Goal: Task Accomplishment & Management: Use online tool/utility

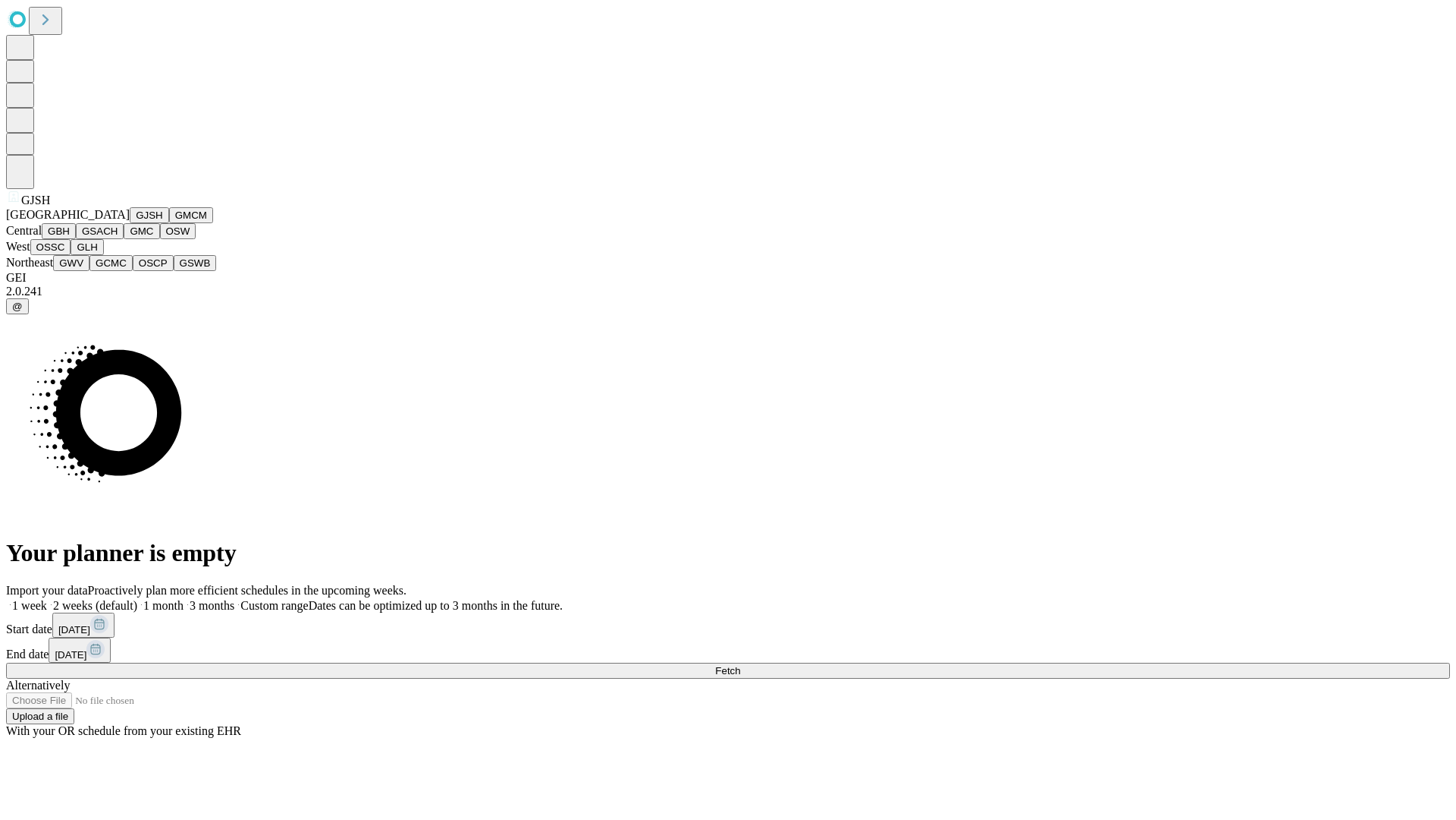
click at [130, 223] on button "GJSH" at bounding box center [149, 215] width 40 height 16
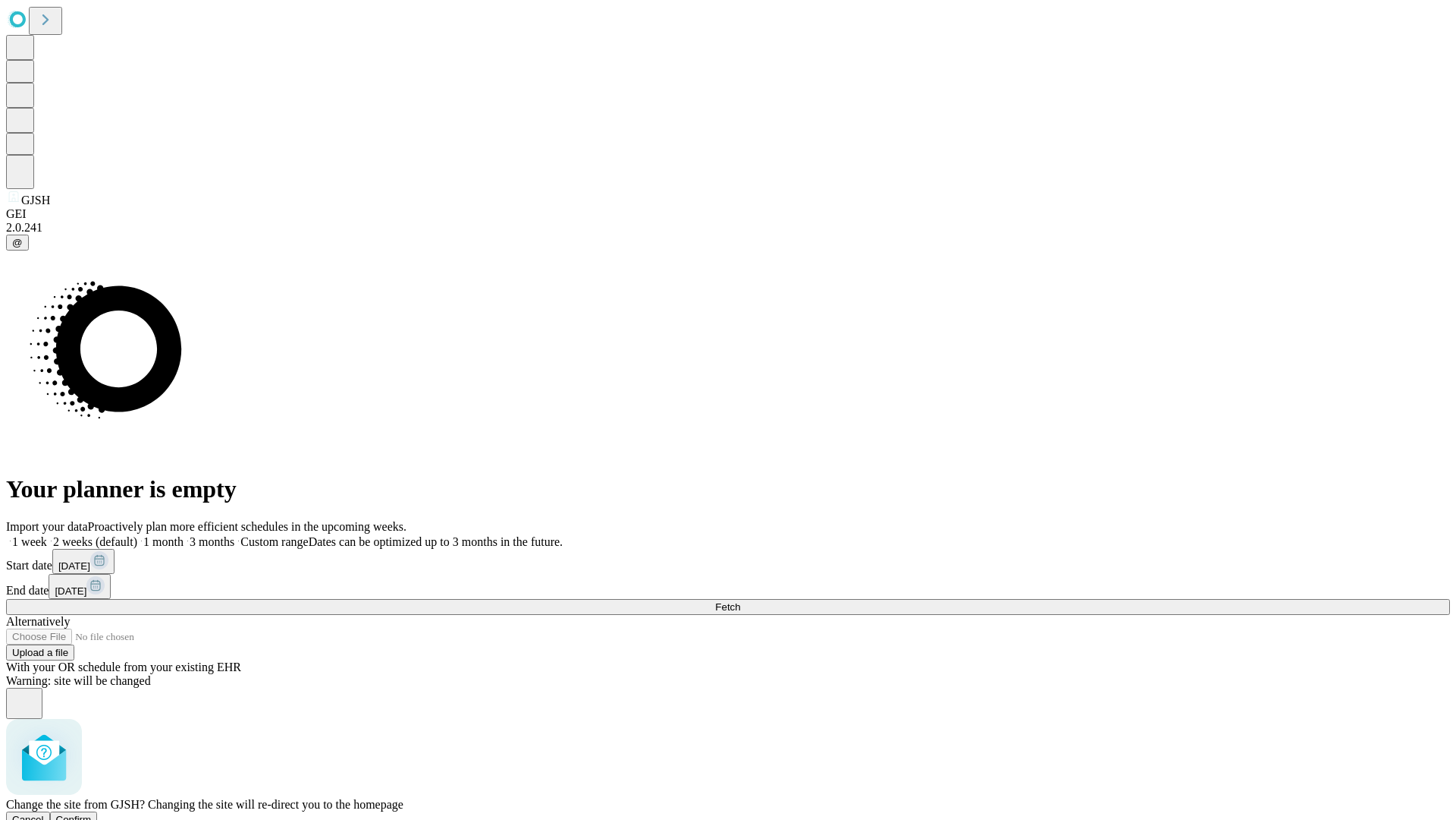
click at [92, 813] on span "Confirm" at bounding box center [74, 818] width 36 height 11
click at [184, 535] on label "1 month" at bounding box center [160, 541] width 47 height 13
click at [740, 601] on span "Fetch" at bounding box center [728, 606] width 25 height 11
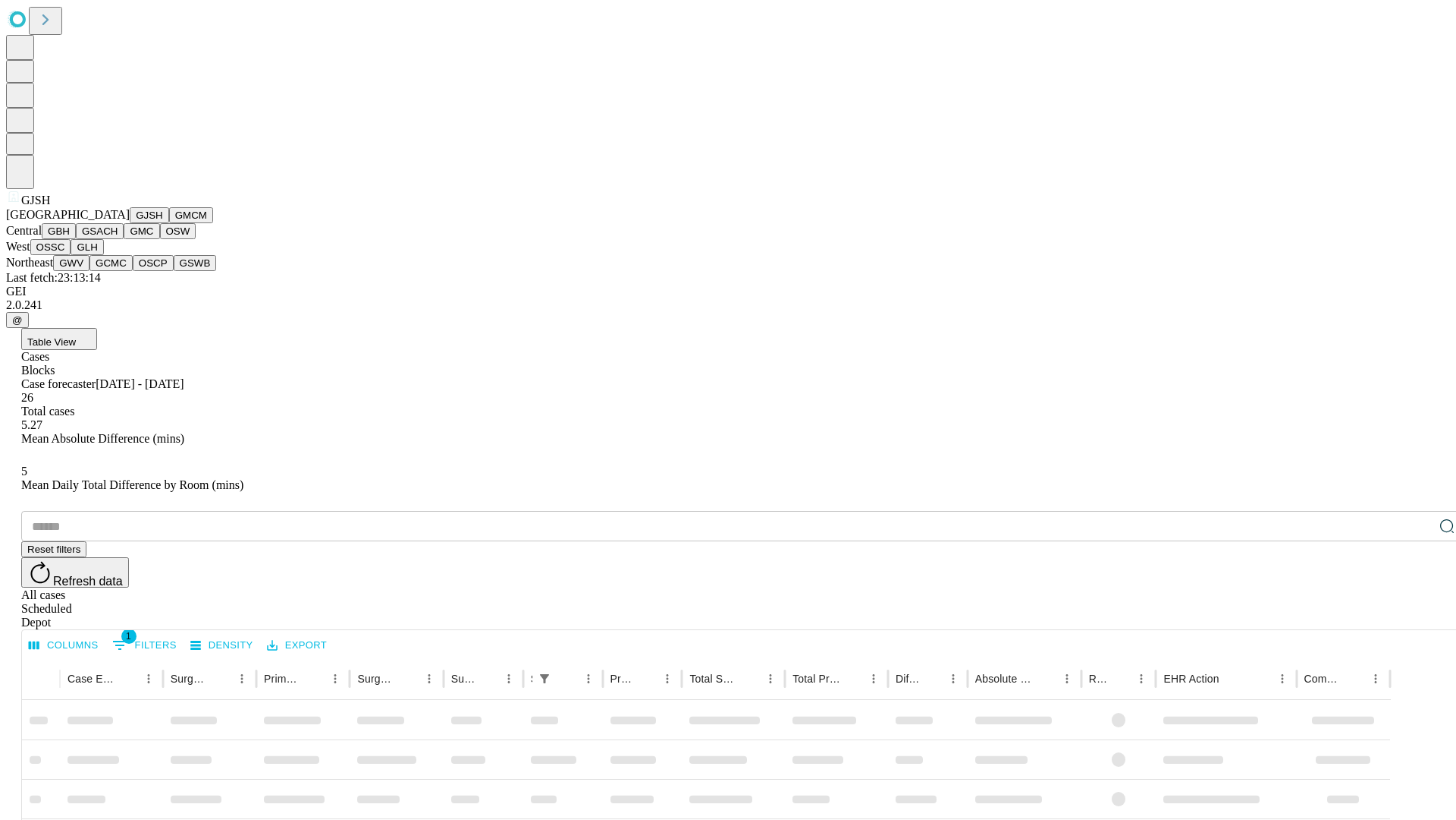
click at [169, 223] on button "GMCM" at bounding box center [192, 215] width 44 height 16
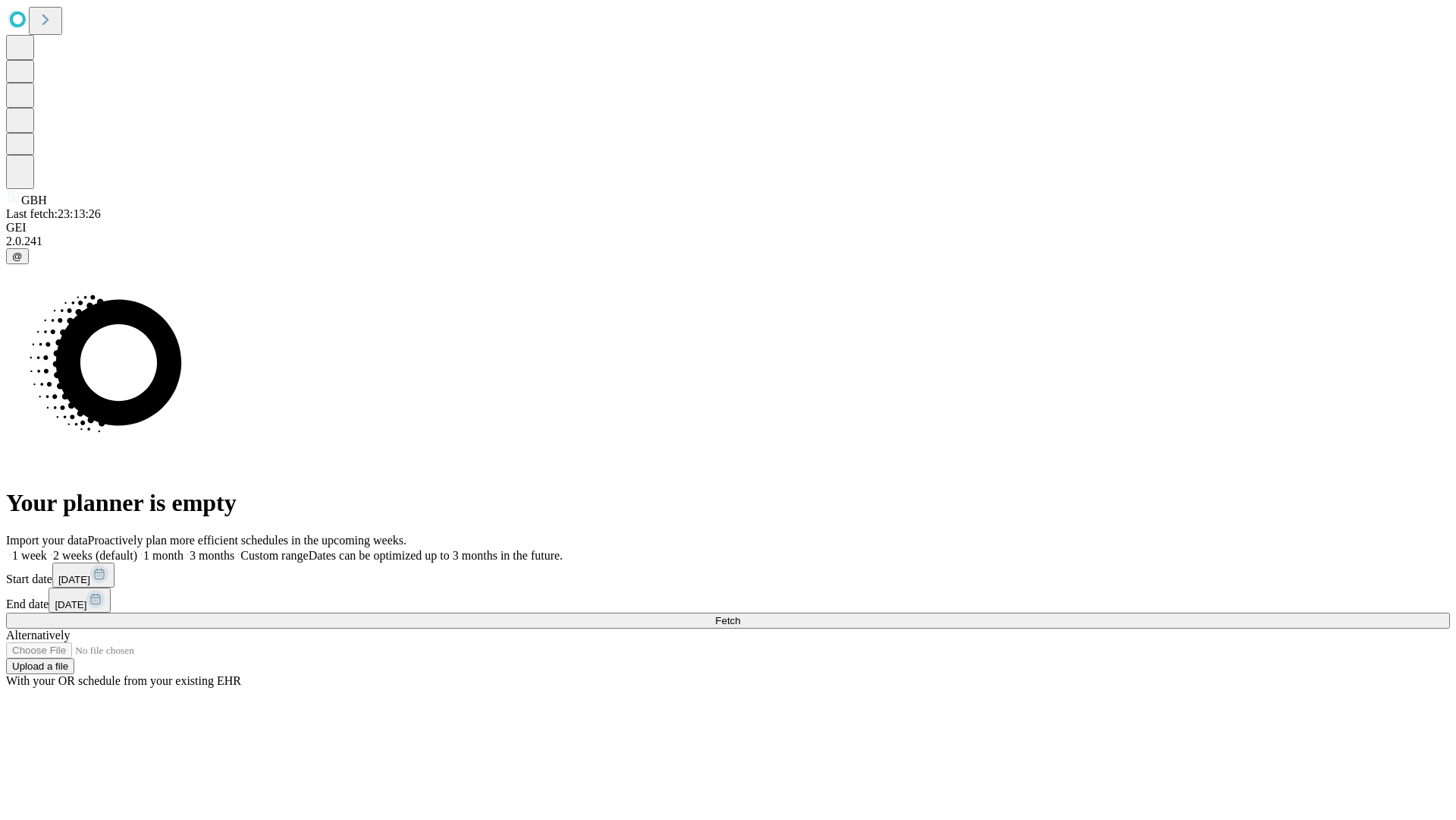
click at [184, 549] on label "1 month" at bounding box center [160, 555] width 47 height 13
click at [740, 615] on span "Fetch" at bounding box center [728, 620] width 25 height 11
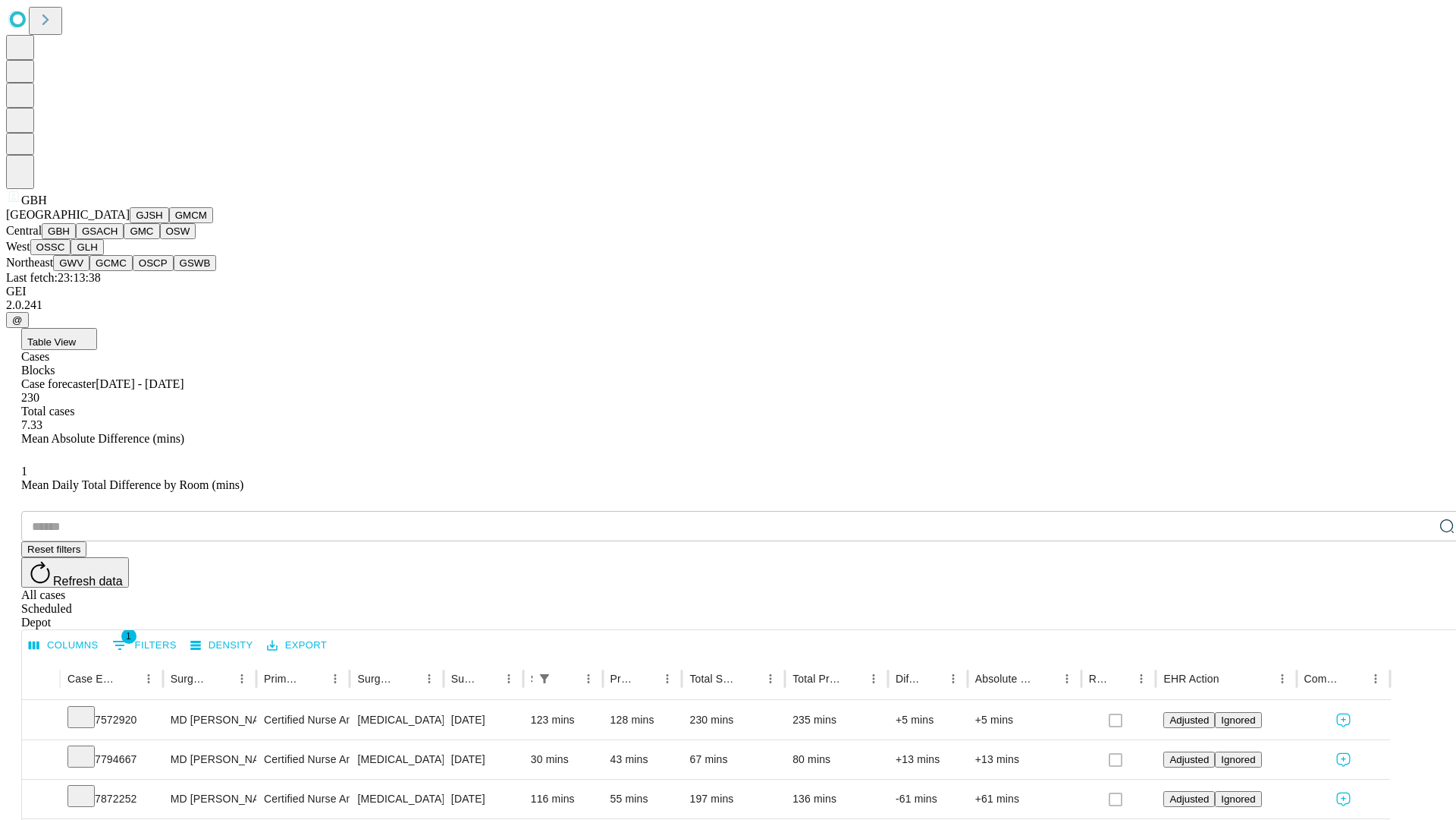
click at [118, 239] on button "GSACH" at bounding box center [99, 231] width 47 height 16
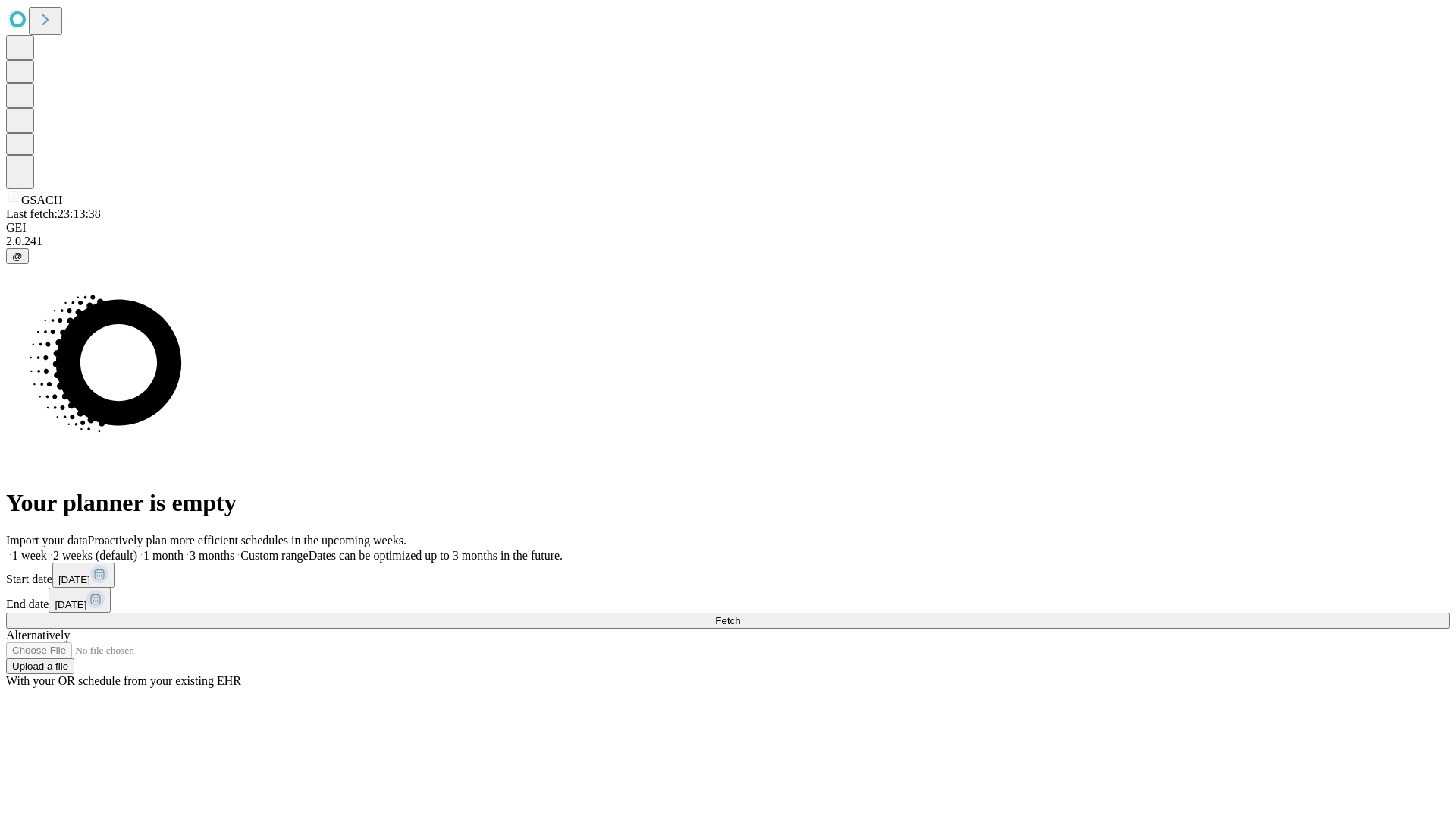
click at [184, 549] on label "1 month" at bounding box center [160, 555] width 47 height 13
click at [740, 615] on span "Fetch" at bounding box center [728, 620] width 25 height 11
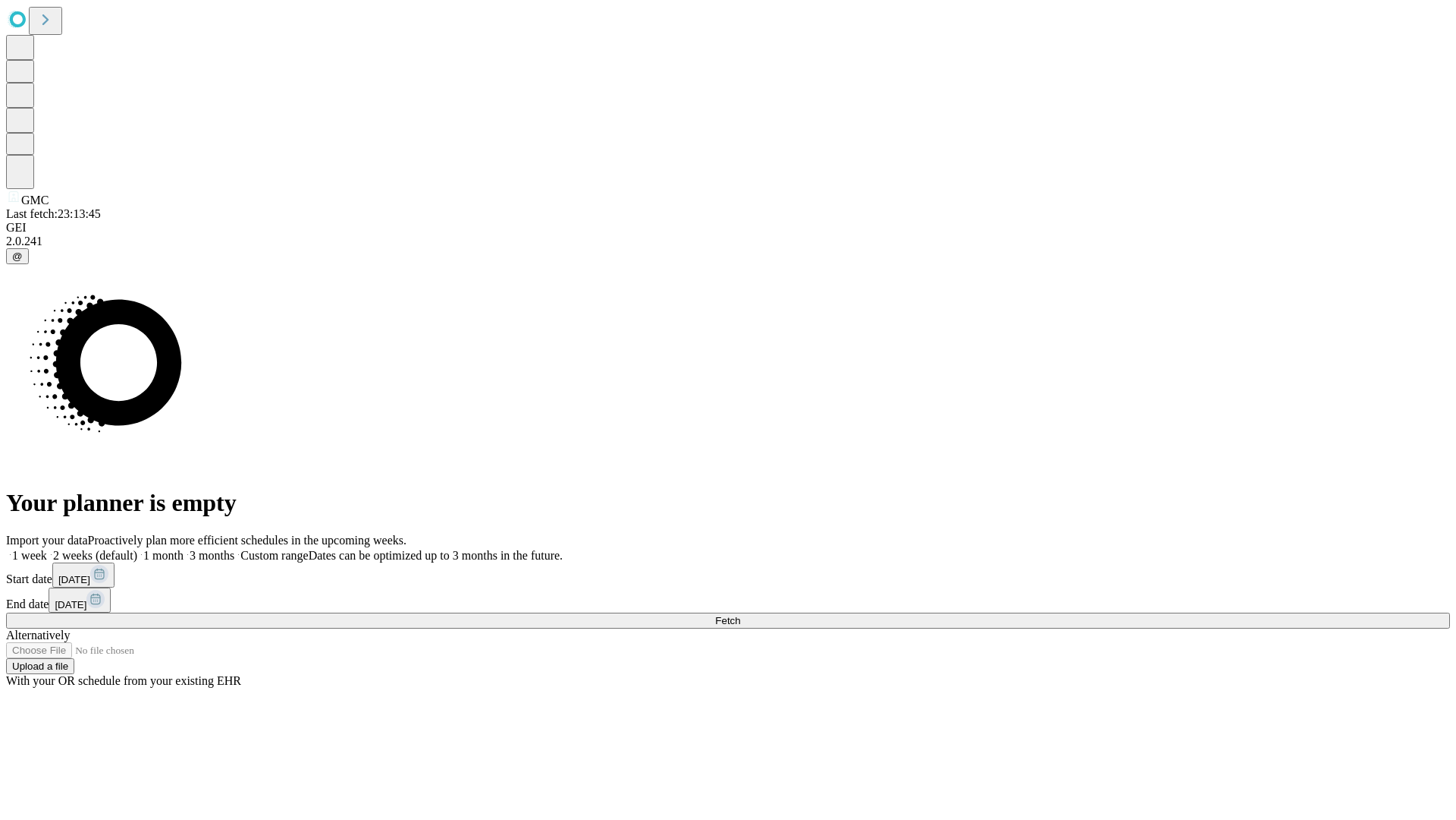
click at [184, 549] on label "1 month" at bounding box center [160, 555] width 47 height 13
click at [740, 615] on span "Fetch" at bounding box center [728, 620] width 25 height 11
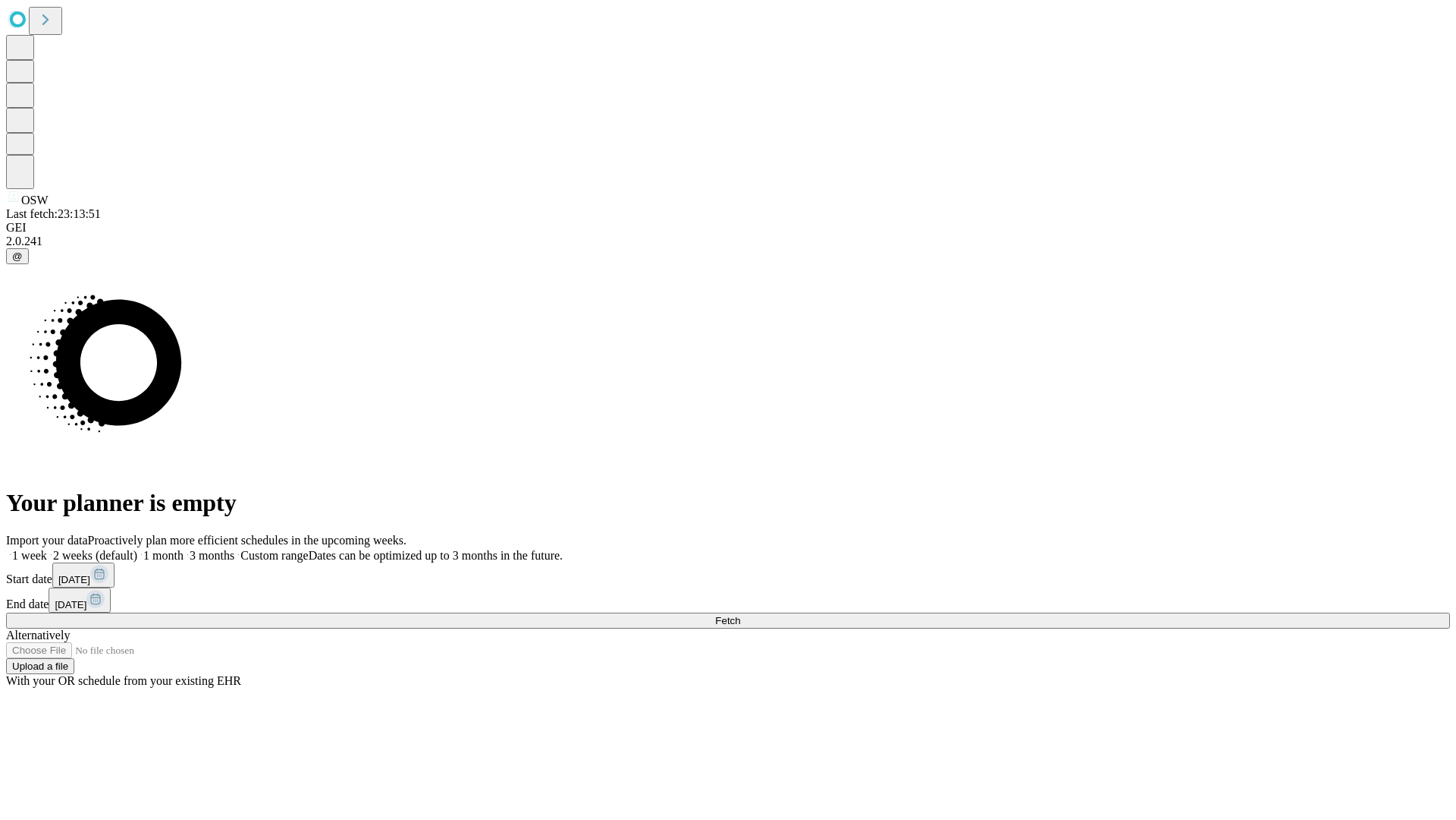
click at [184, 549] on label "1 month" at bounding box center [160, 555] width 47 height 13
click at [740, 615] on span "Fetch" at bounding box center [728, 620] width 25 height 11
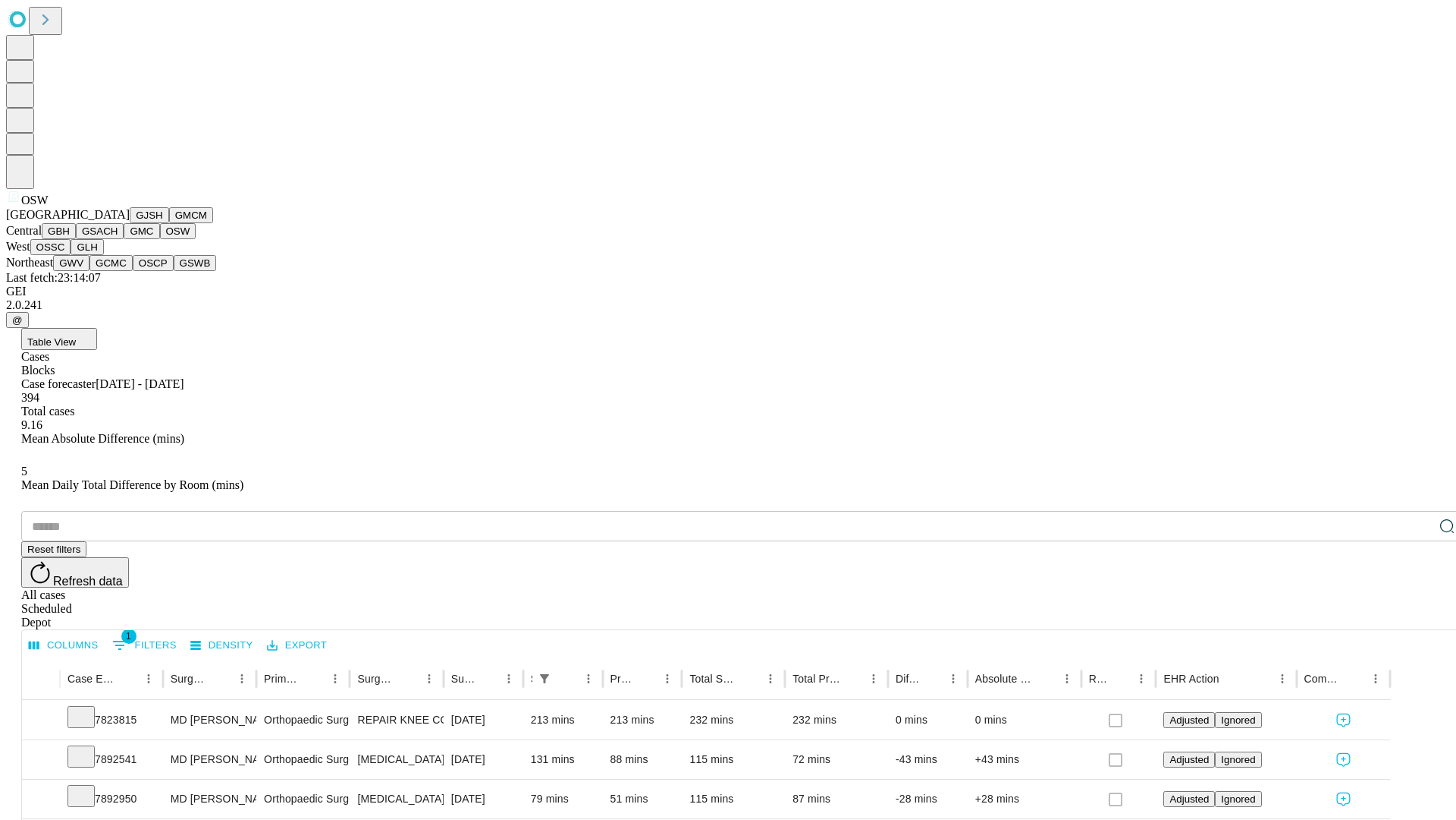
click at [71, 255] on button "OSSC" at bounding box center [51, 247] width 41 height 16
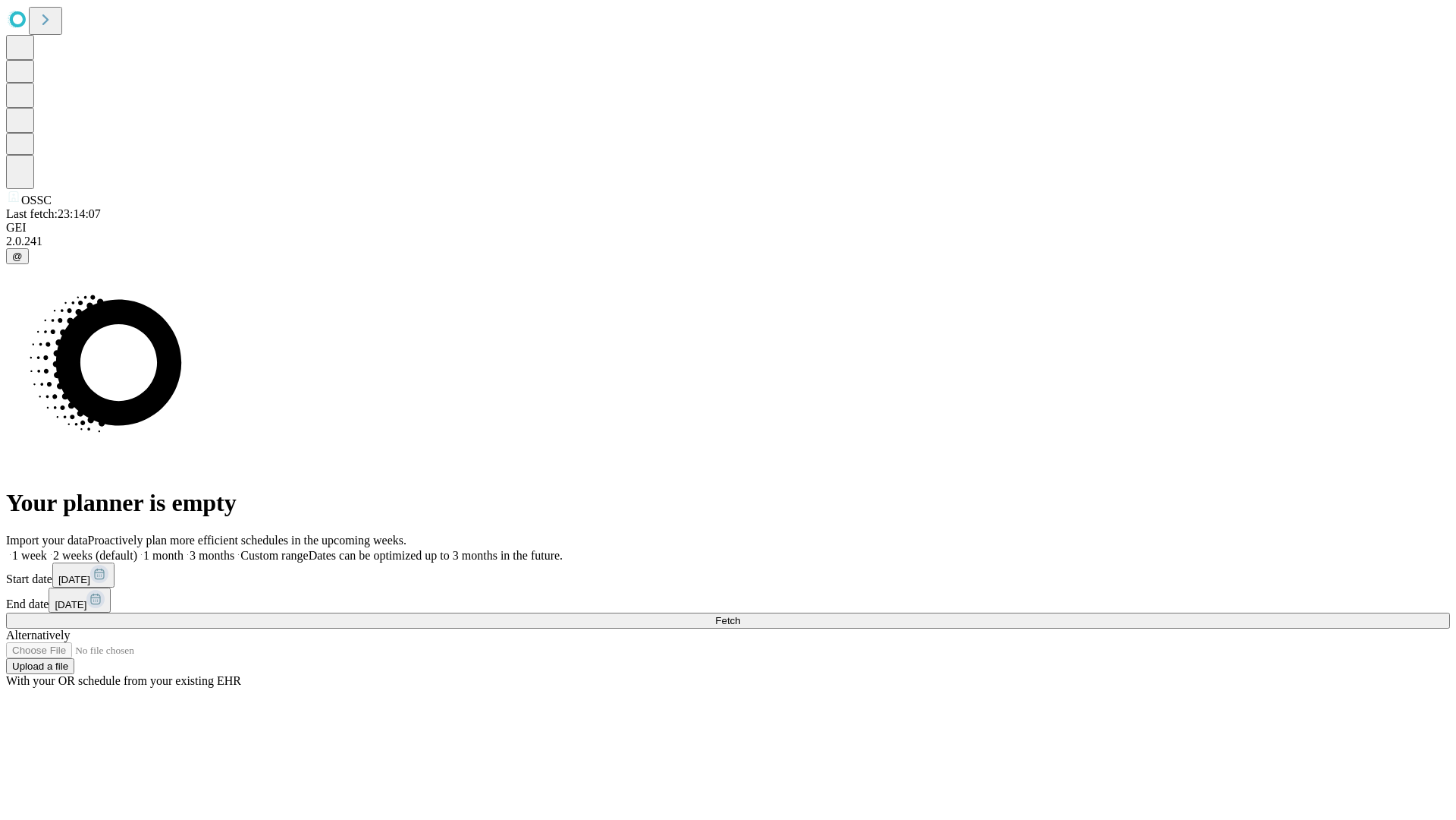
click at [184, 549] on label "1 month" at bounding box center [160, 555] width 47 height 13
click at [740, 615] on span "Fetch" at bounding box center [728, 620] width 25 height 11
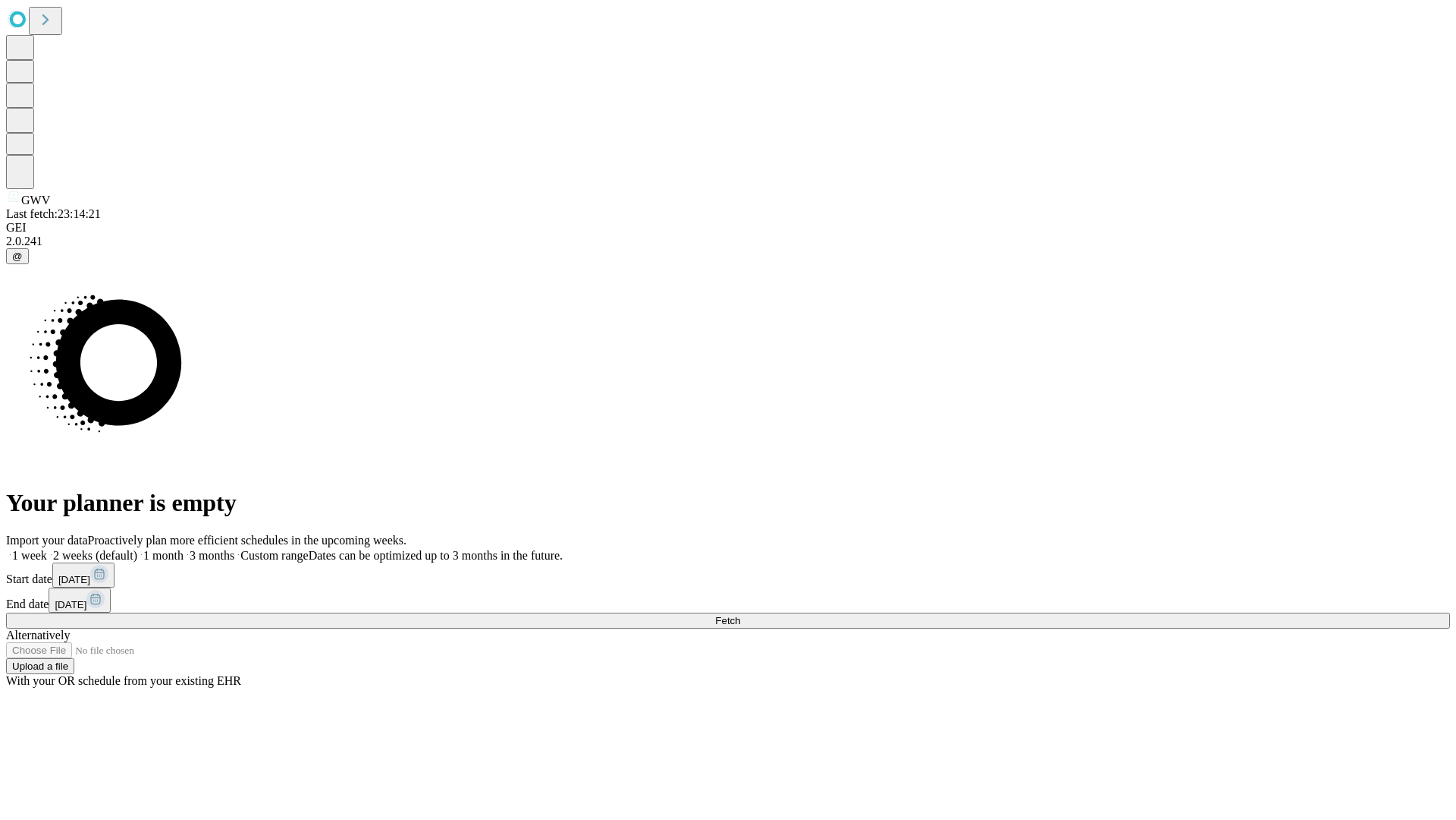
click at [184, 549] on label "1 month" at bounding box center [160, 555] width 47 height 13
click at [740, 615] on span "Fetch" at bounding box center [728, 620] width 25 height 11
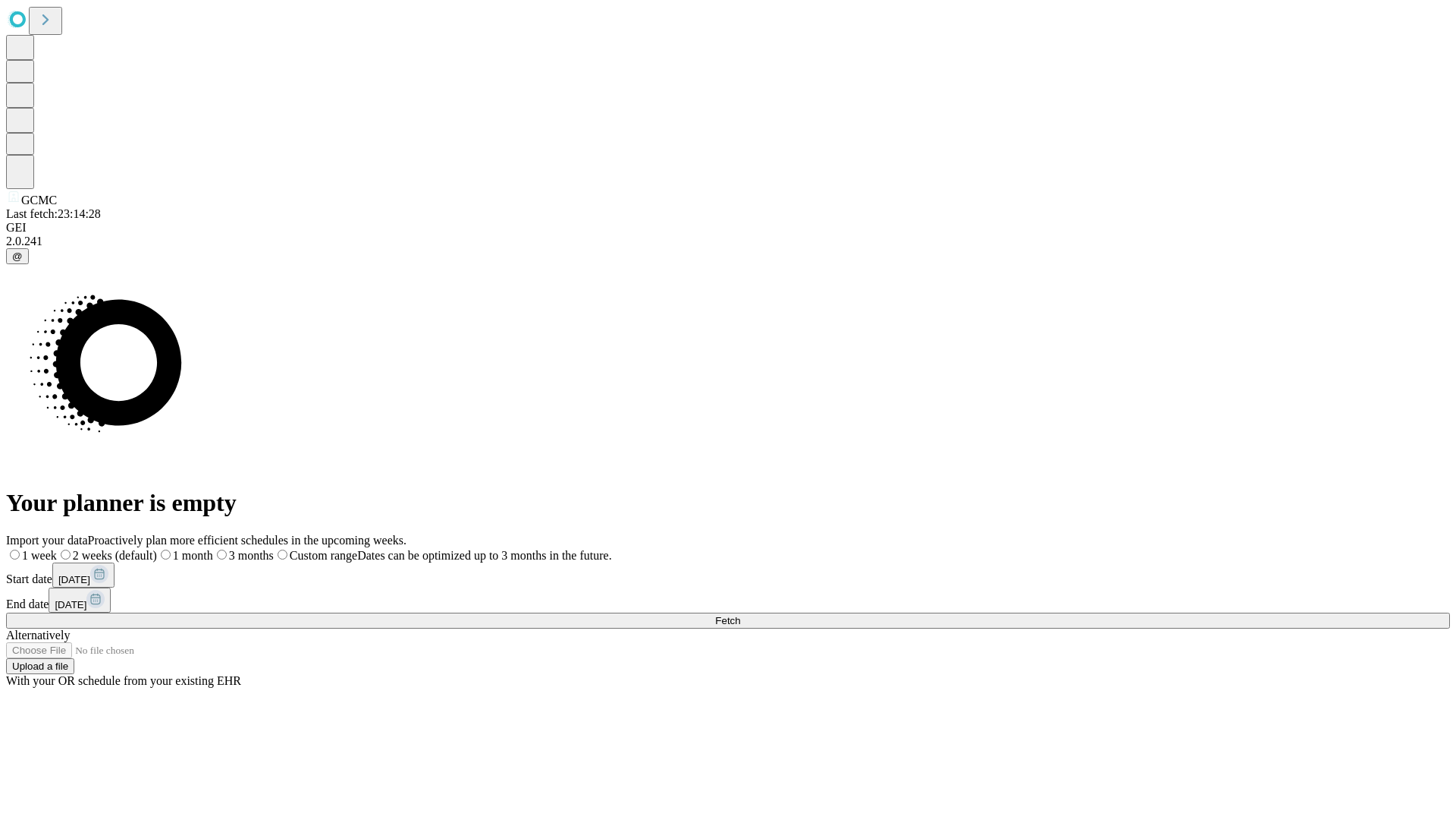
click at [213, 549] on label "1 month" at bounding box center [185, 555] width 56 height 13
click at [740, 615] on span "Fetch" at bounding box center [728, 620] width 25 height 11
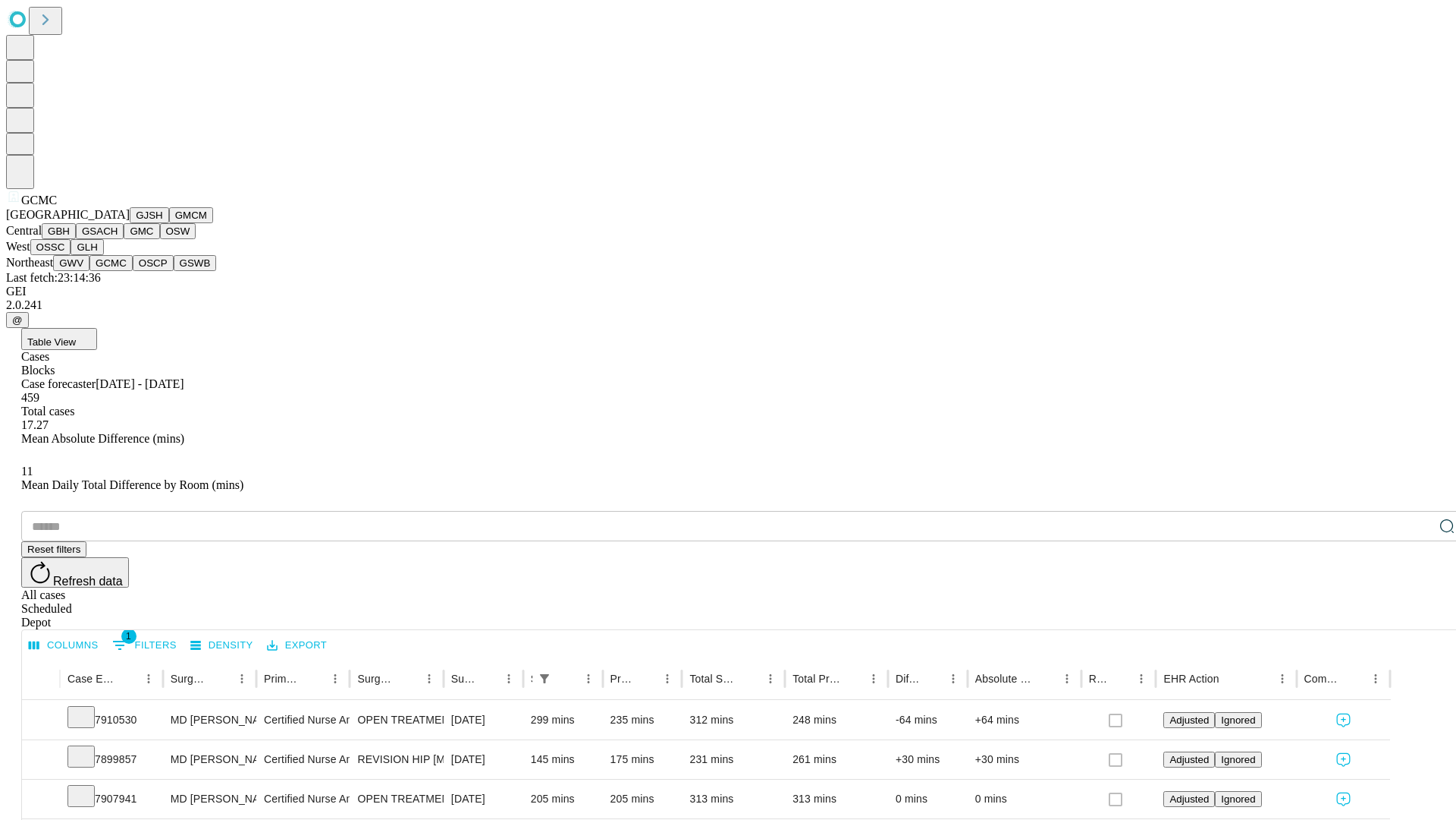
click at [133, 271] on button "OSCP" at bounding box center [153, 263] width 41 height 16
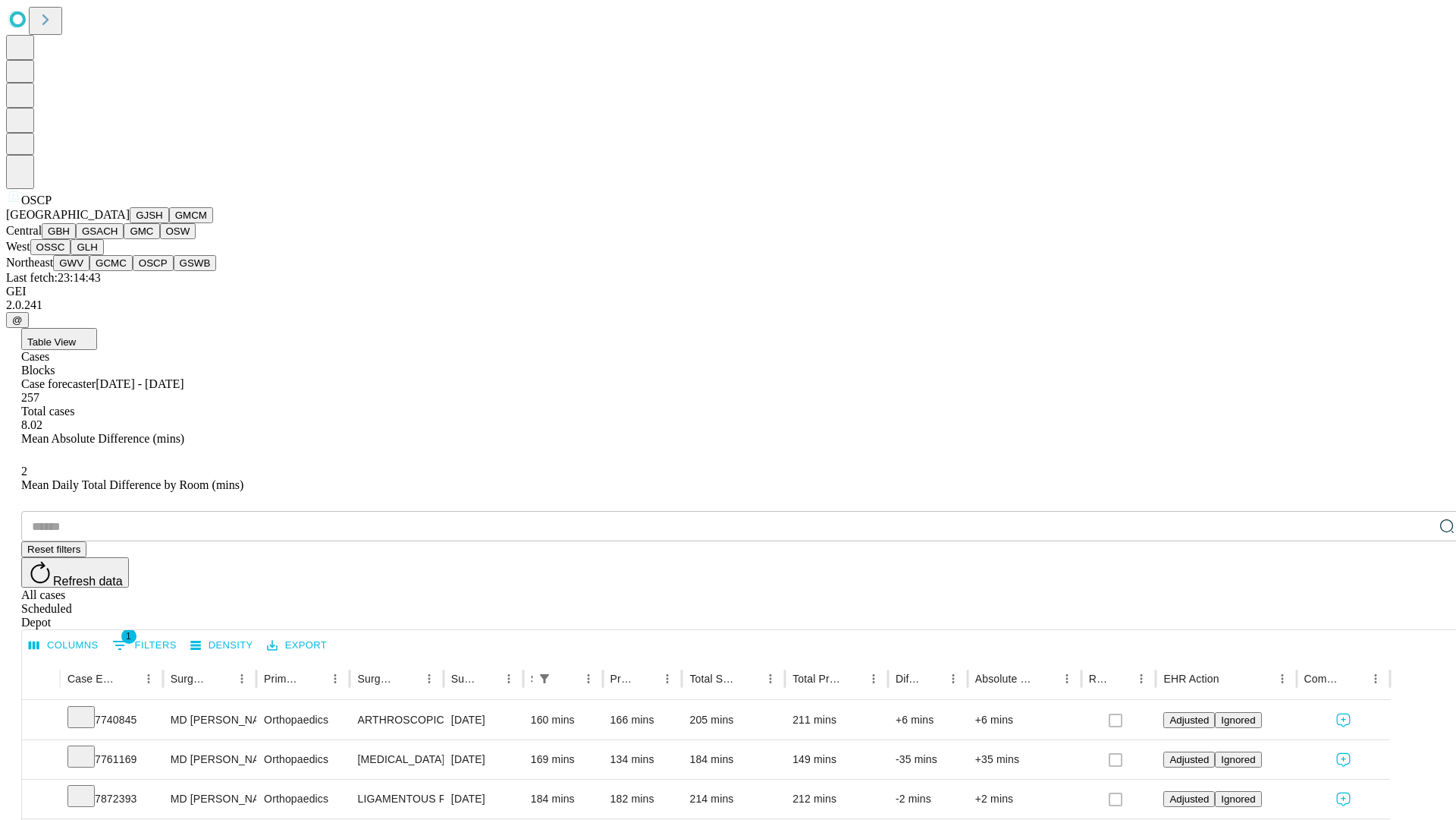
click at [174, 271] on button "GSWB" at bounding box center [195, 263] width 43 height 16
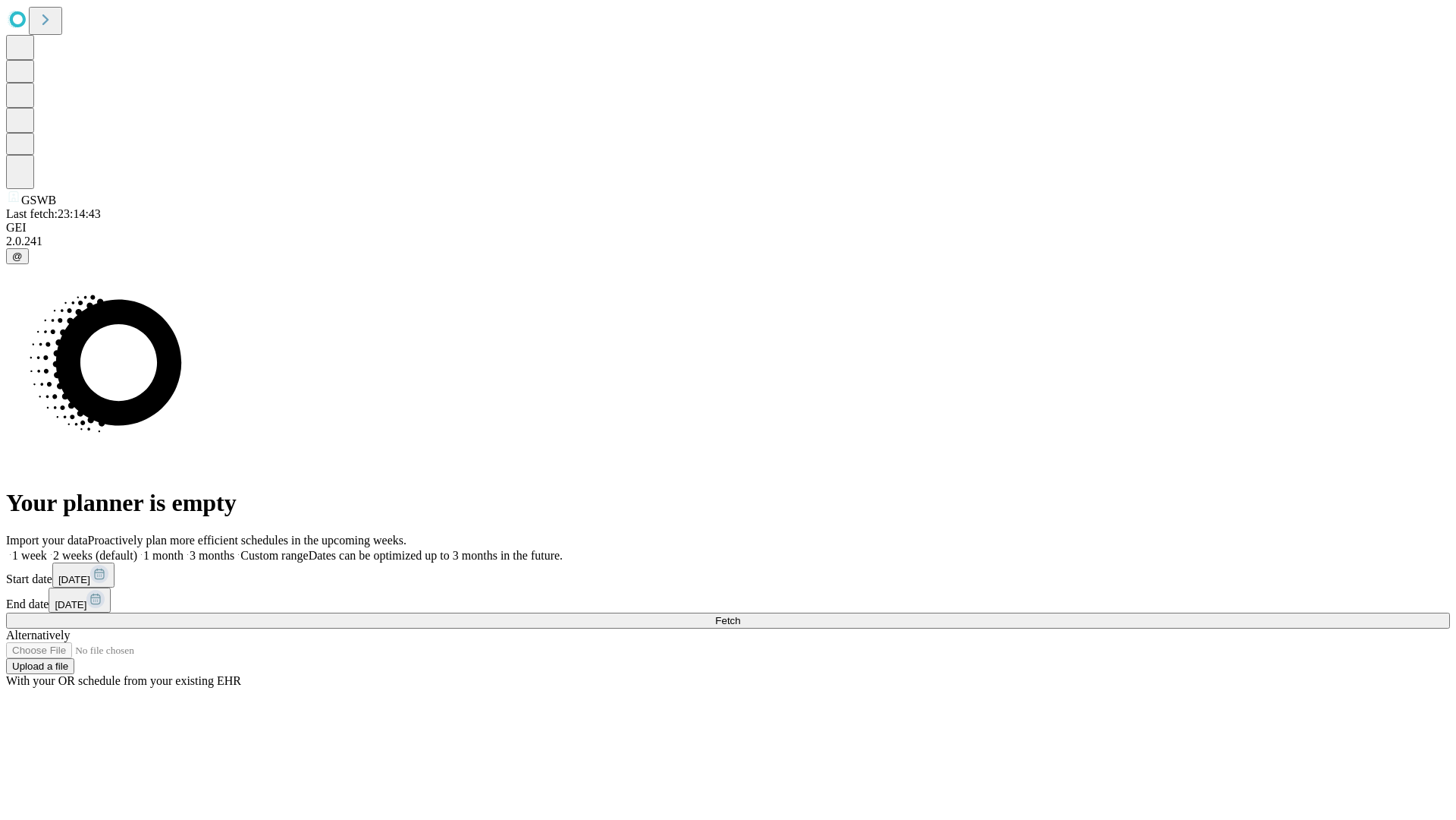
click at [184, 549] on label "1 month" at bounding box center [160, 555] width 47 height 13
click at [740, 615] on span "Fetch" at bounding box center [728, 620] width 25 height 11
